Goal: Book appointment/travel/reservation

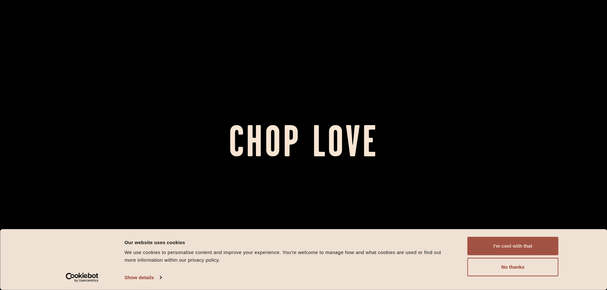
click at [512, 250] on button "I'm cool with that" at bounding box center [512, 246] width 91 height 18
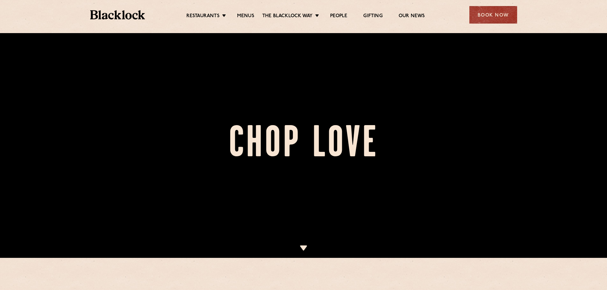
scroll to position [32, 0]
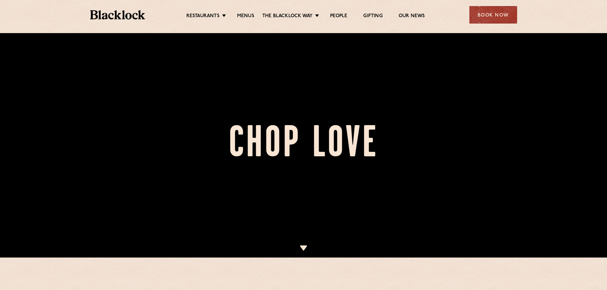
click at [303, 248] on img at bounding box center [303, 248] width 8 height 5
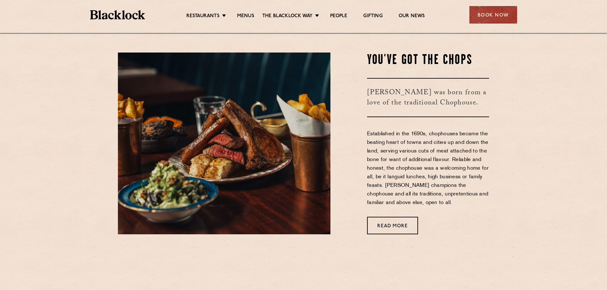
scroll to position [257, 0]
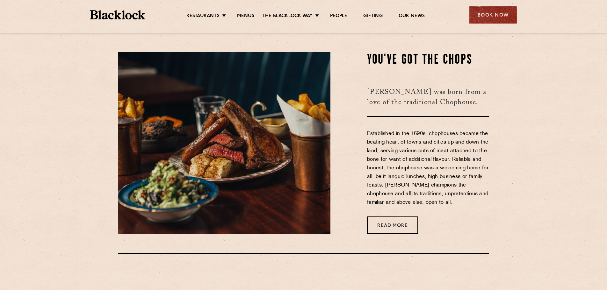
click at [493, 17] on div "Book Now" at bounding box center [493, 15] width 48 height 18
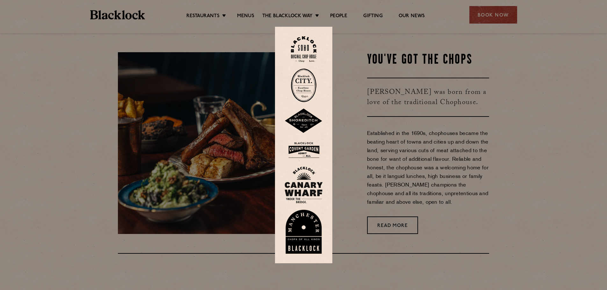
click at [361, 73] on div at bounding box center [303, 145] width 607 height 290
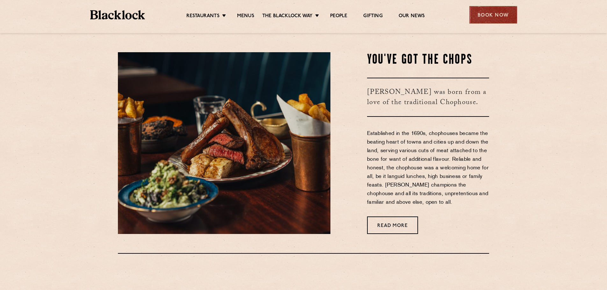
click at [508, 15] on div "Book Now" at bounding box center [493, 15] width 48 height 18
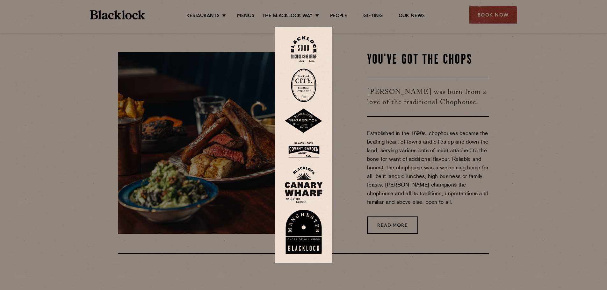
click at [308, 178] on img at bounding box center [303, 185] width 38 height 37
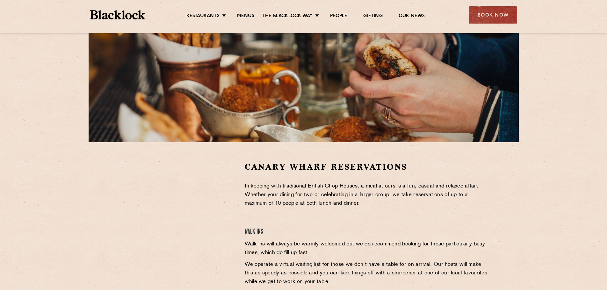
scroll to position [96, 0]
